Goal: Information Seeking & Learning: Learn about a topic

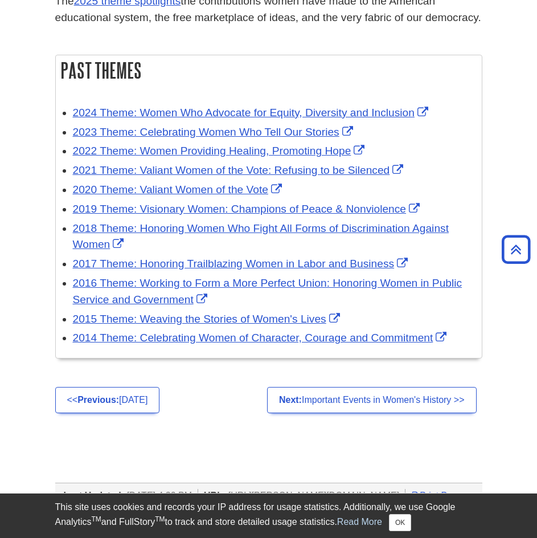
scroll to position [527, 0]
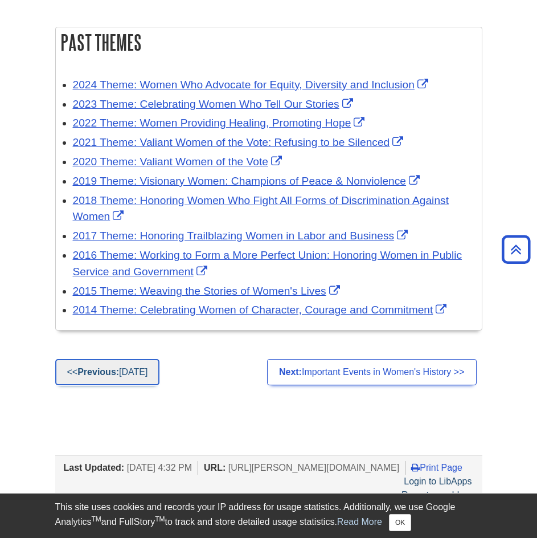
click at [160, 384] on link "<< Previous: [DATE]" at bounding box center [107, 372] width 105 height 26
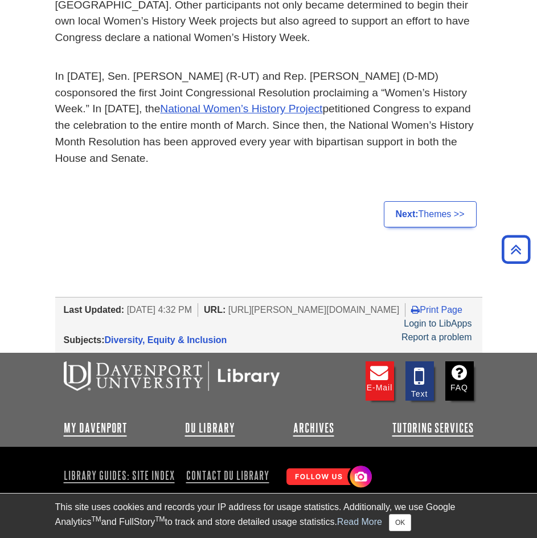
scroll to position [551, 0]
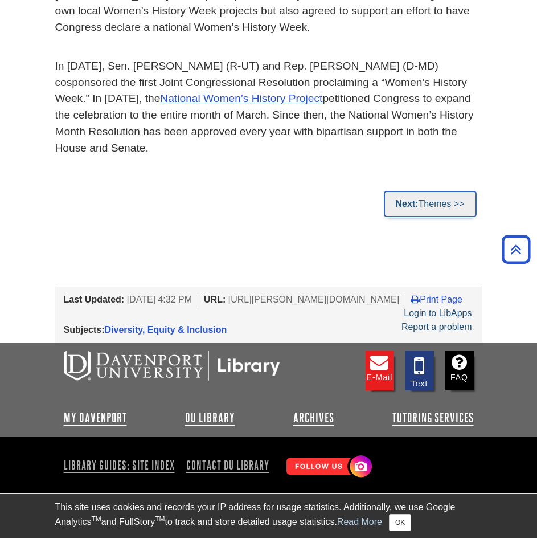
click at [435, 194] on link "Next: Themes >>" at bounding box center [430, 204] width 93 height 26
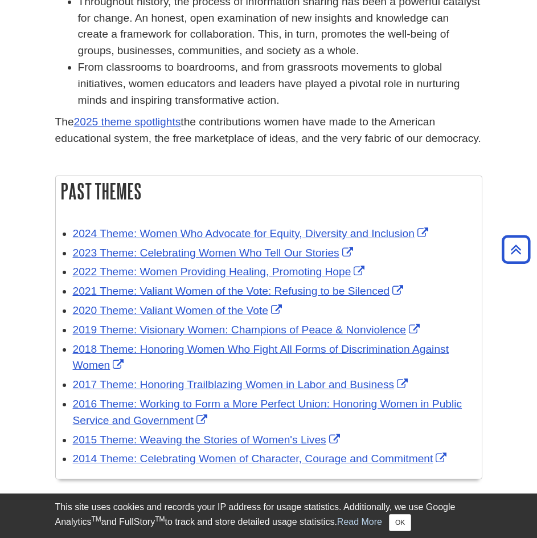
scroll to position [399, 0]
